Goal: Information Seeking & Learning: Learn about a topic

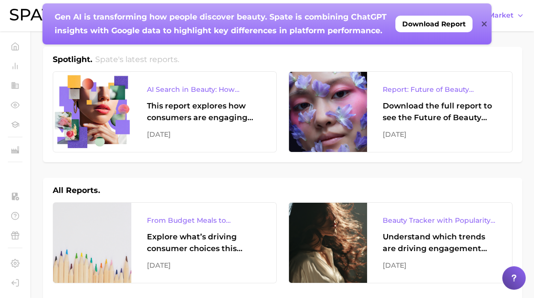
click at [482, 22] on icon at bounding box center [483, 23] width 5 height 5
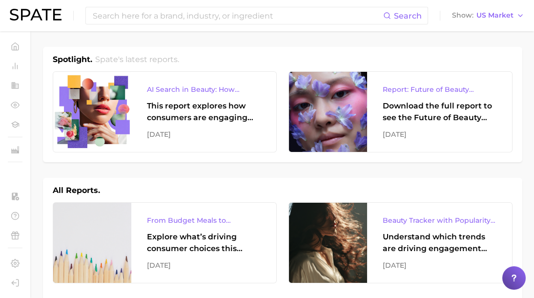
click at [67, 54] on h1 "Spotlight." at bounding box center [73, 60] width 40 height 12
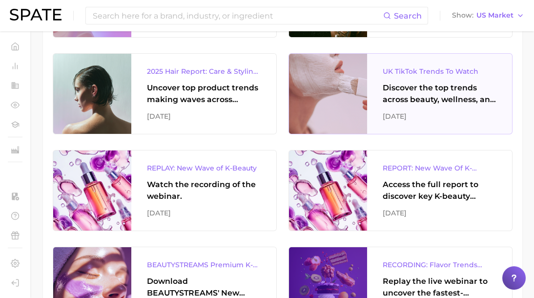
scroll to position [341, 0]
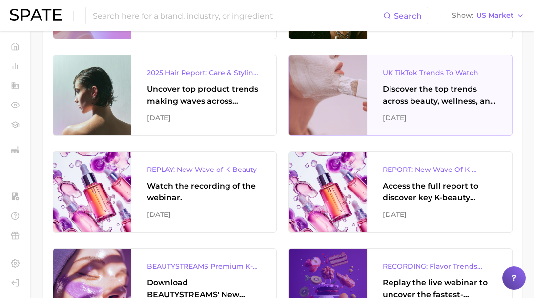
click at [352, 74] on div at bounding box center [328, 95] width 78 height 80
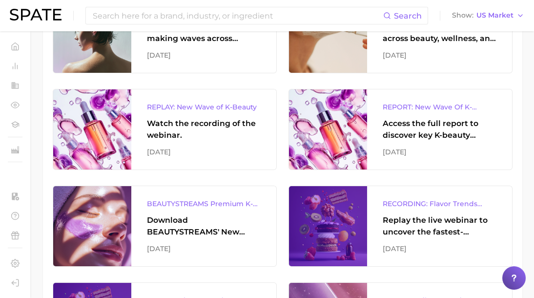
scroll to position [405, 0]
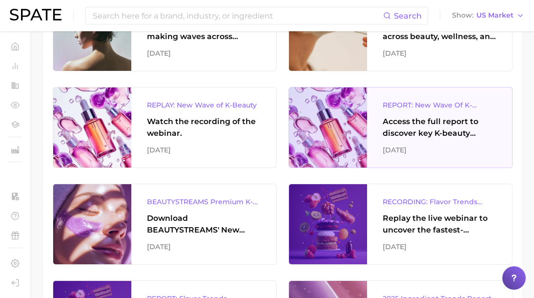
click at [407, 105] on div "REPORT: New Wave Of K-Beauty: South Korea’s Trending Innovations In Skincare & …" at bounding box center [440, 105] width 114 height 12
